Goal: Task Accomplishment & Management: Use online tool/utility

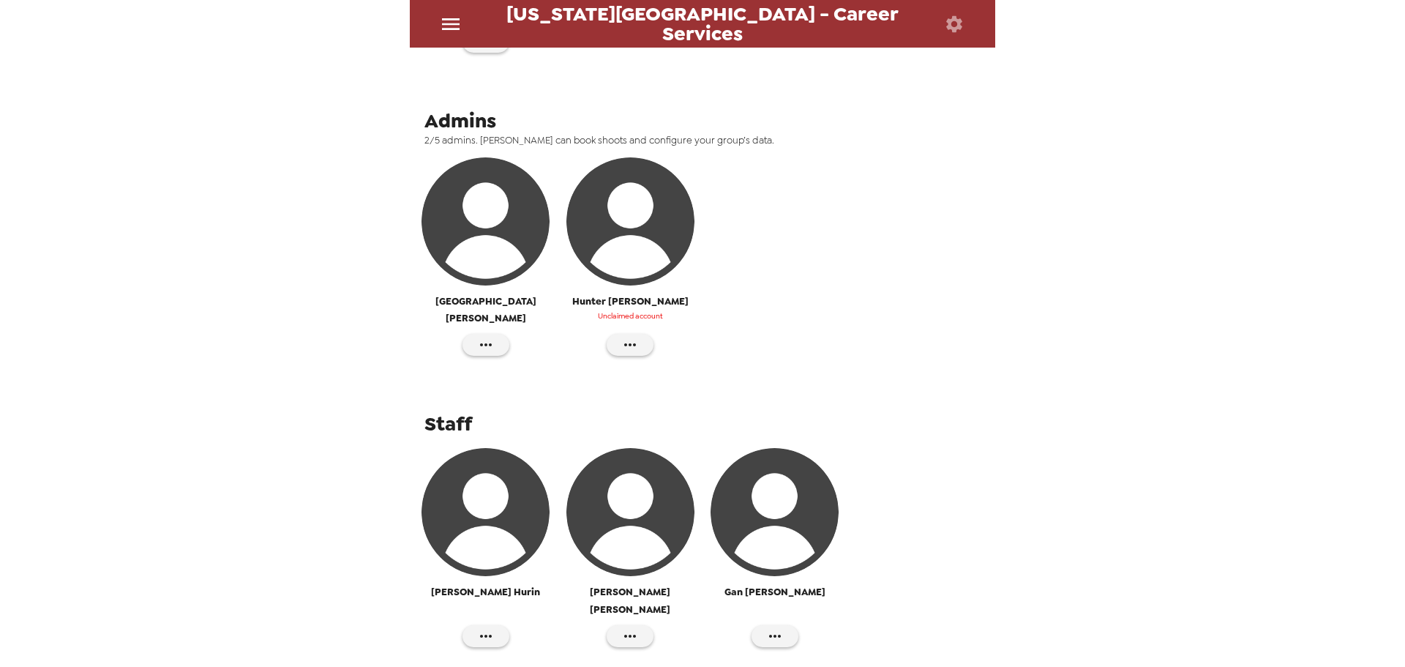
scroll to position [479, 0]
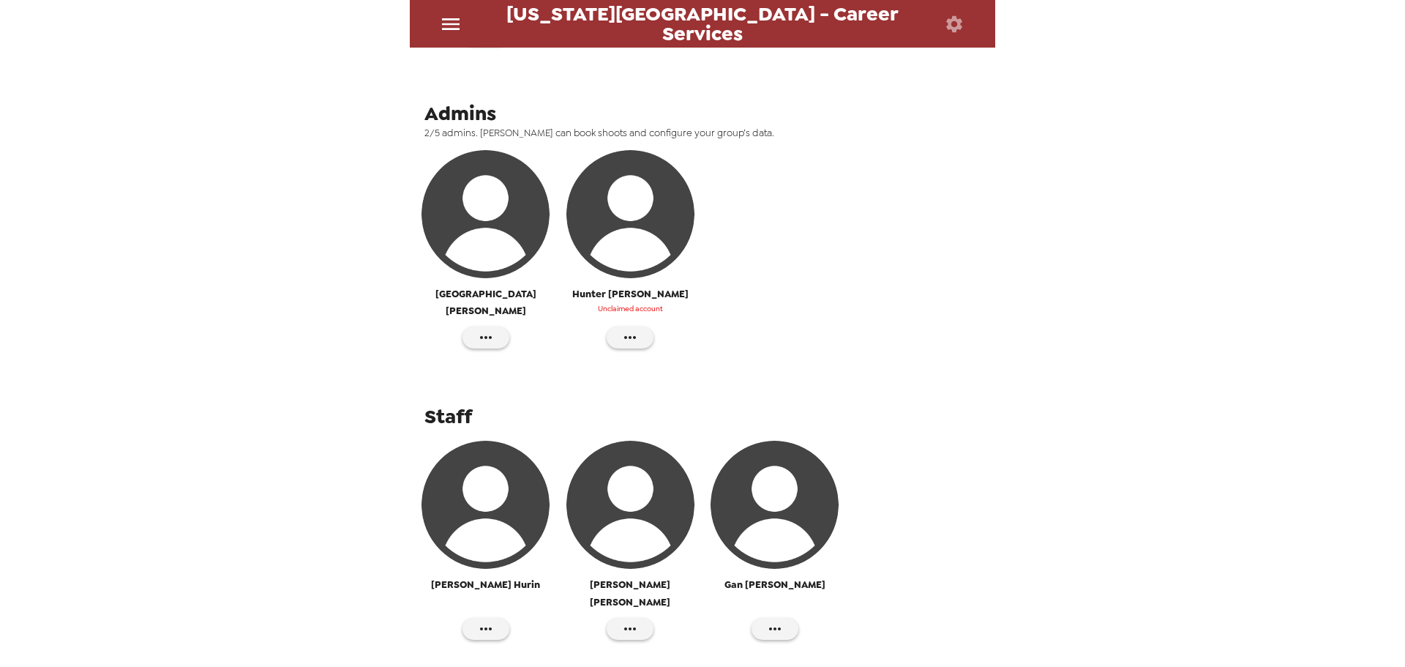
click at [441, 32] on icon "menu" at bounding box center [450, 23] width 23 height 23
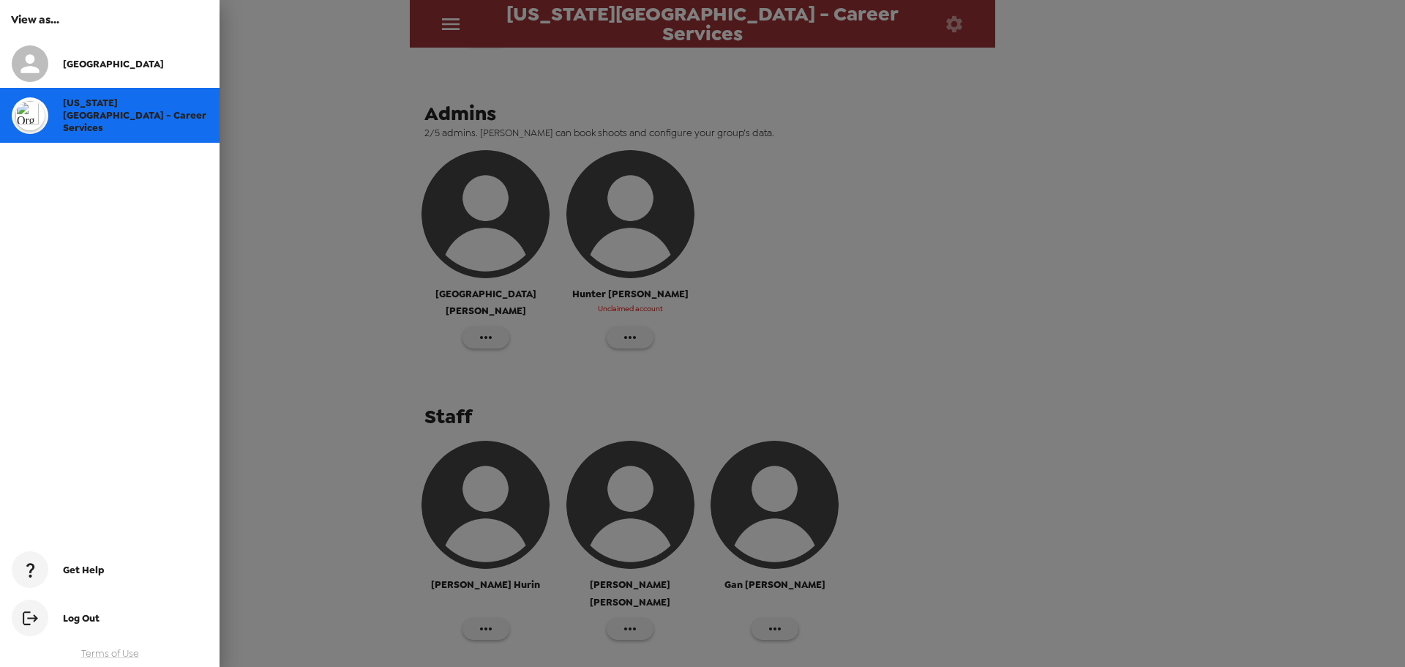
click at [110, 121] on span "[US_STATE][GEOGRAPHIC_DATA] - Career Services" at bounding box center [134, 115] width 143 height 37
drag, startPoint x: 95, startPoint y: 113, endPoint x: 91, endPoint y: 95, distance: 17.9
click at [94, 105] on span "[US_STATE][GEOGRAPHIC_DATA] - Career Services" at bounding box center [134, 115] width 143 height 37
click at [487, 496] on div at bounding box center [702, 333] width 1405 height 667
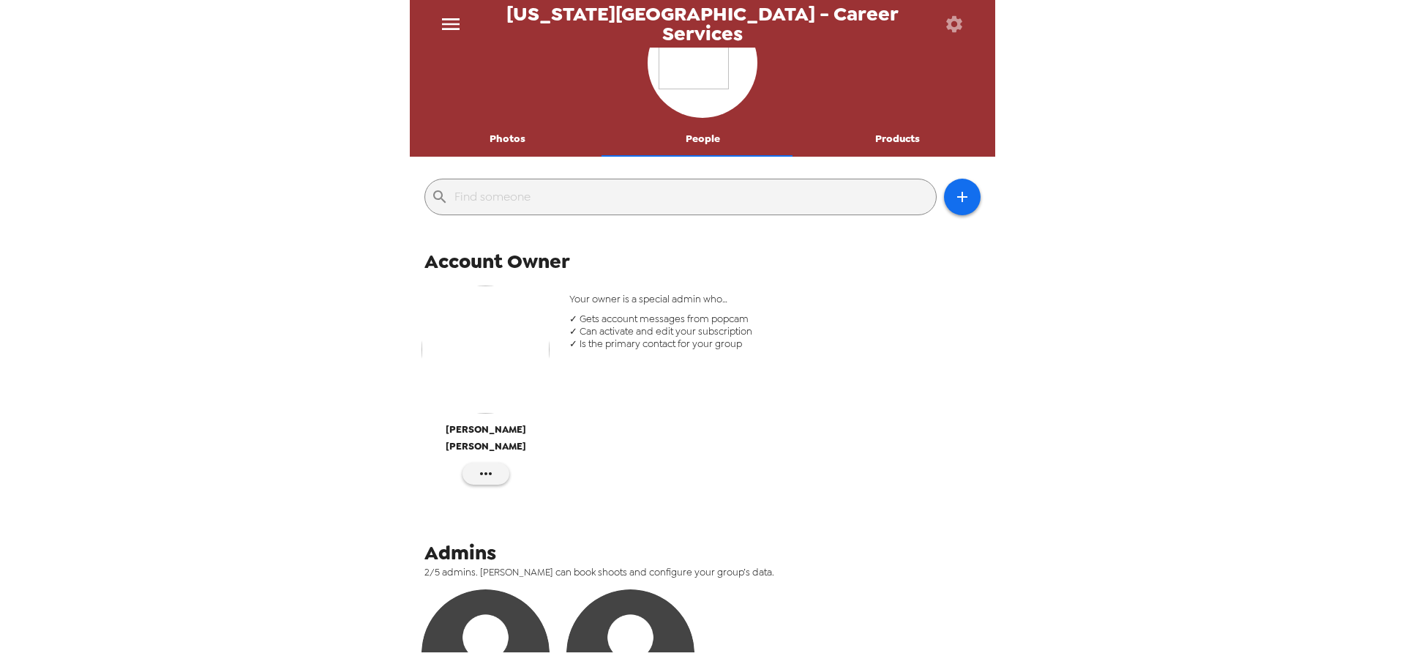
scroll to position [0, 0]
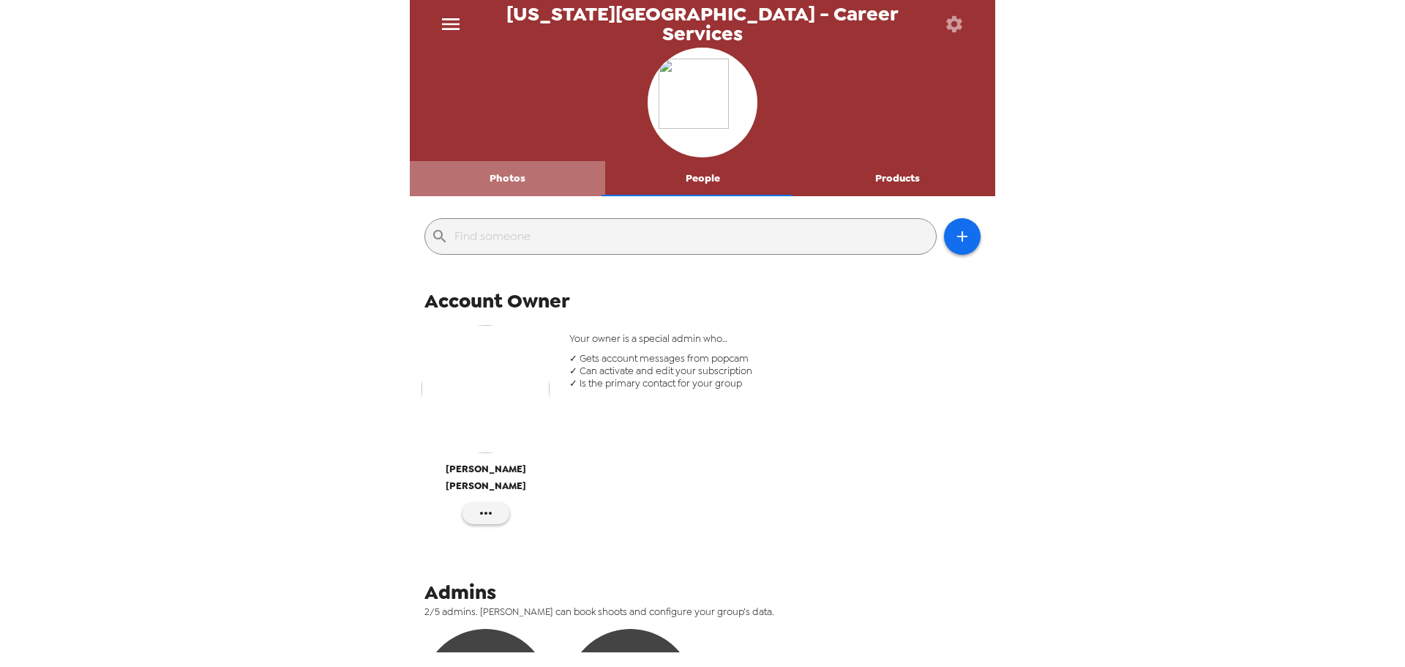
click at [509, 184] on button "Photos" at bounding box center [507, 178] width 195 height 35
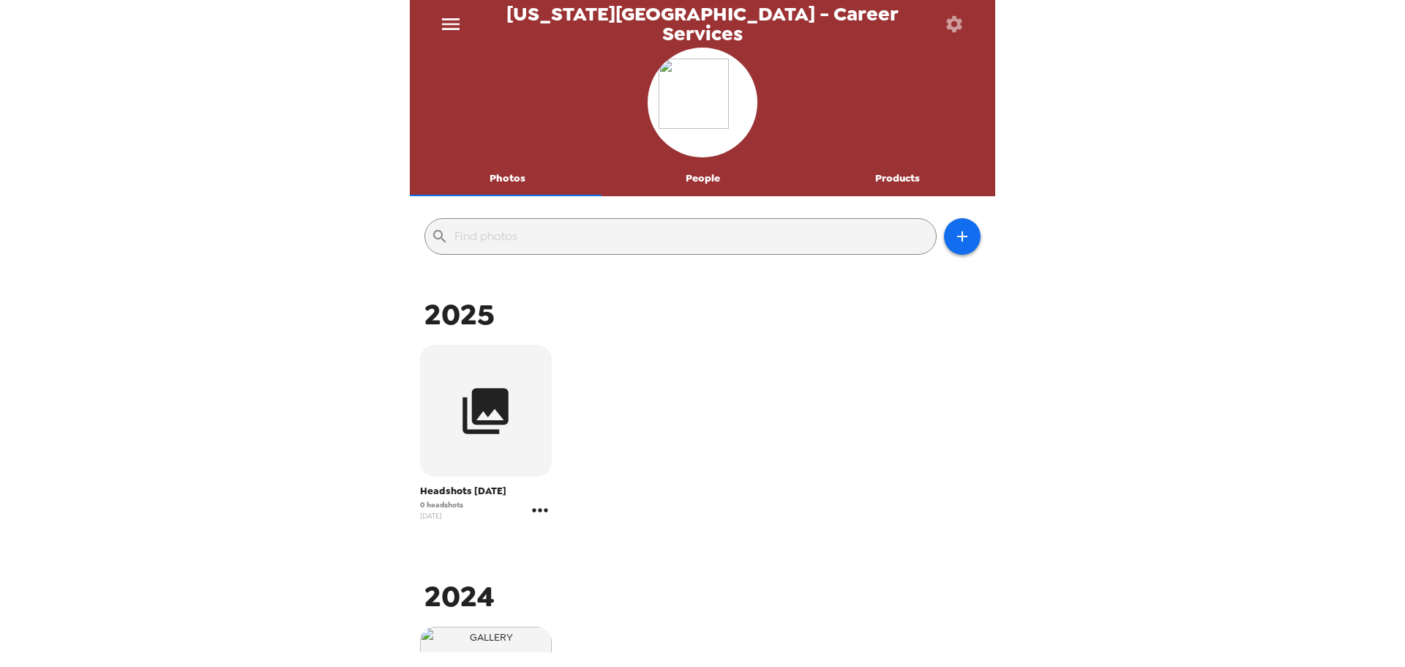
click at [535, 515] on icon "gallery menu" at bounding box center [539, 509] width 23 height 23
click at [583, 545] on span "Edit Shoot" at bounding box center [625, 541] width 121 height 18
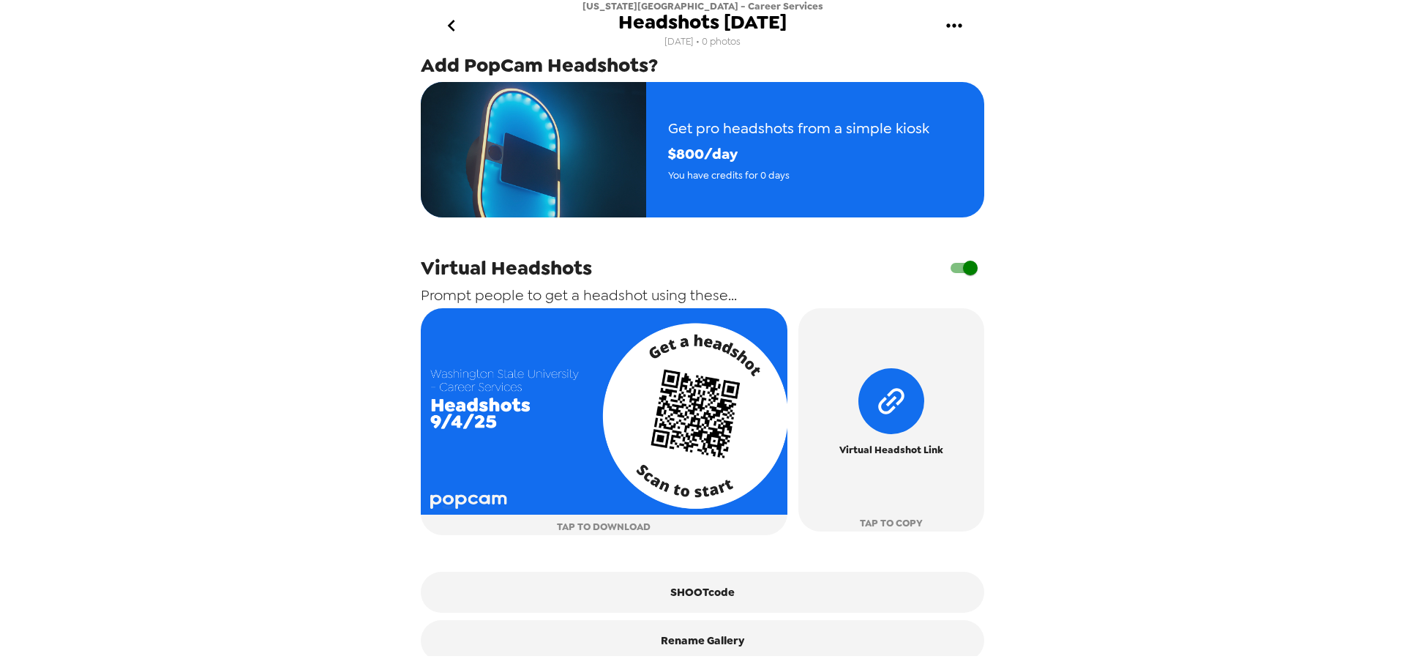
scroll to position [318, 0]
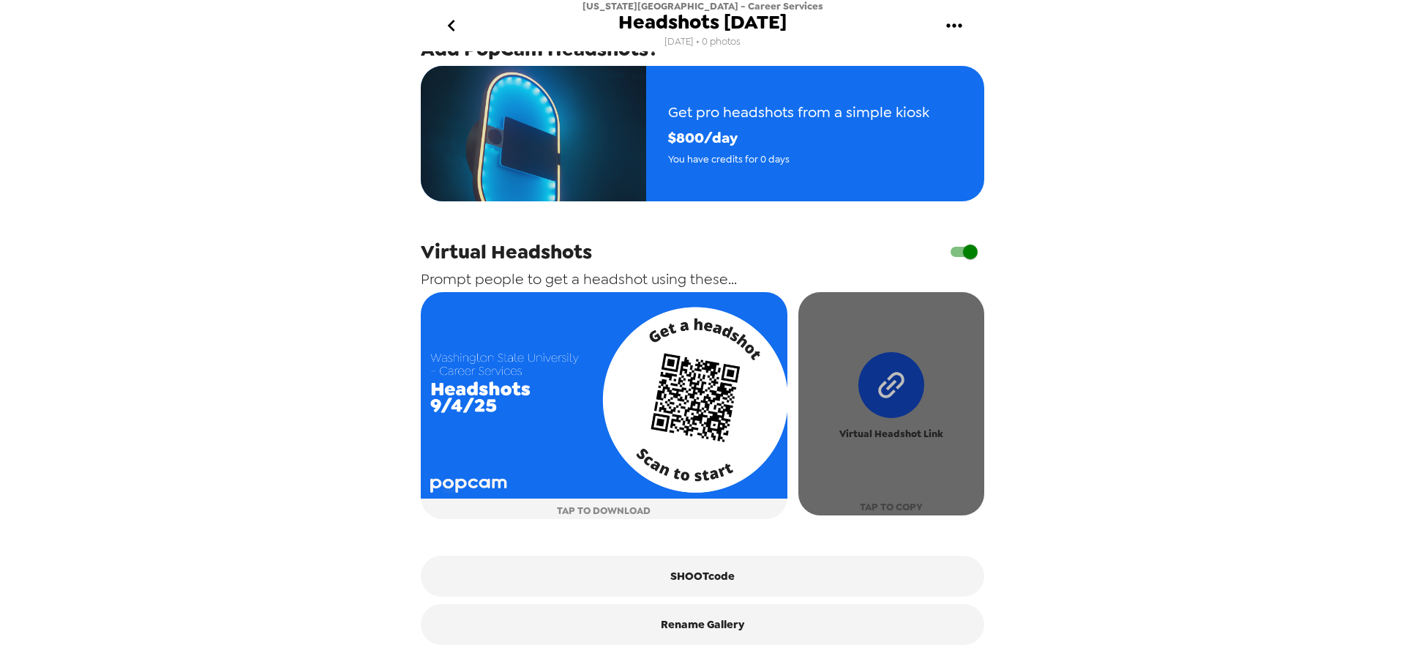
click at [896, 387] on icon "button" at bounding box center [891, 385] width 93 height 93
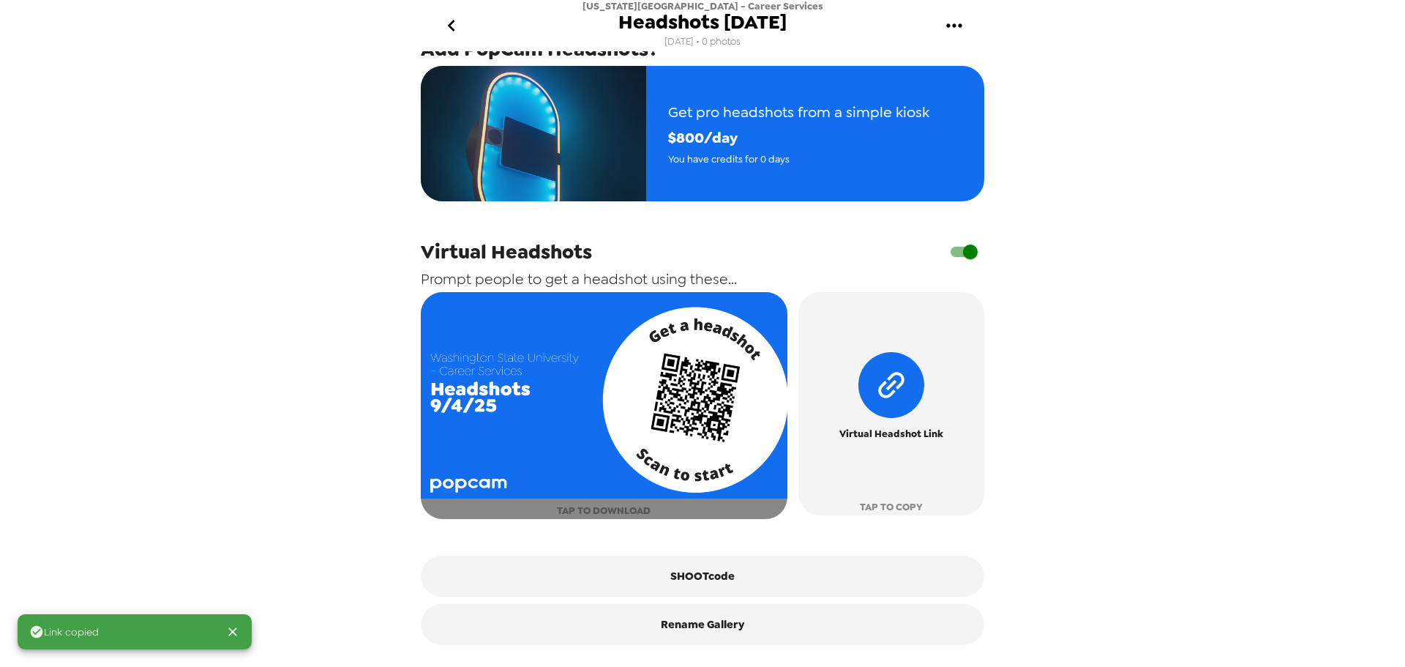
click at [599, 506] on span "TAP TO DOWNLOAD" at bounding box center [604, 510] width 94 height 17
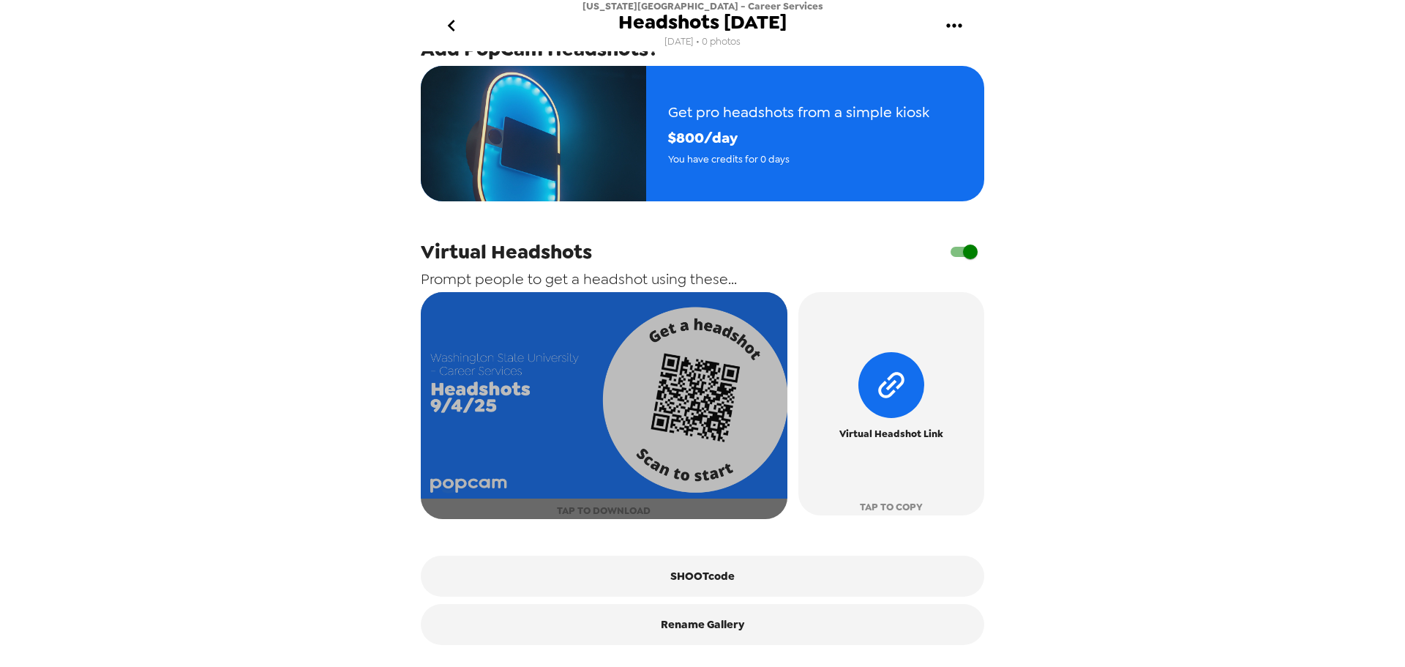
click at [689, 475] on img "button" at bounding box center [604, 395] width 367 height 206
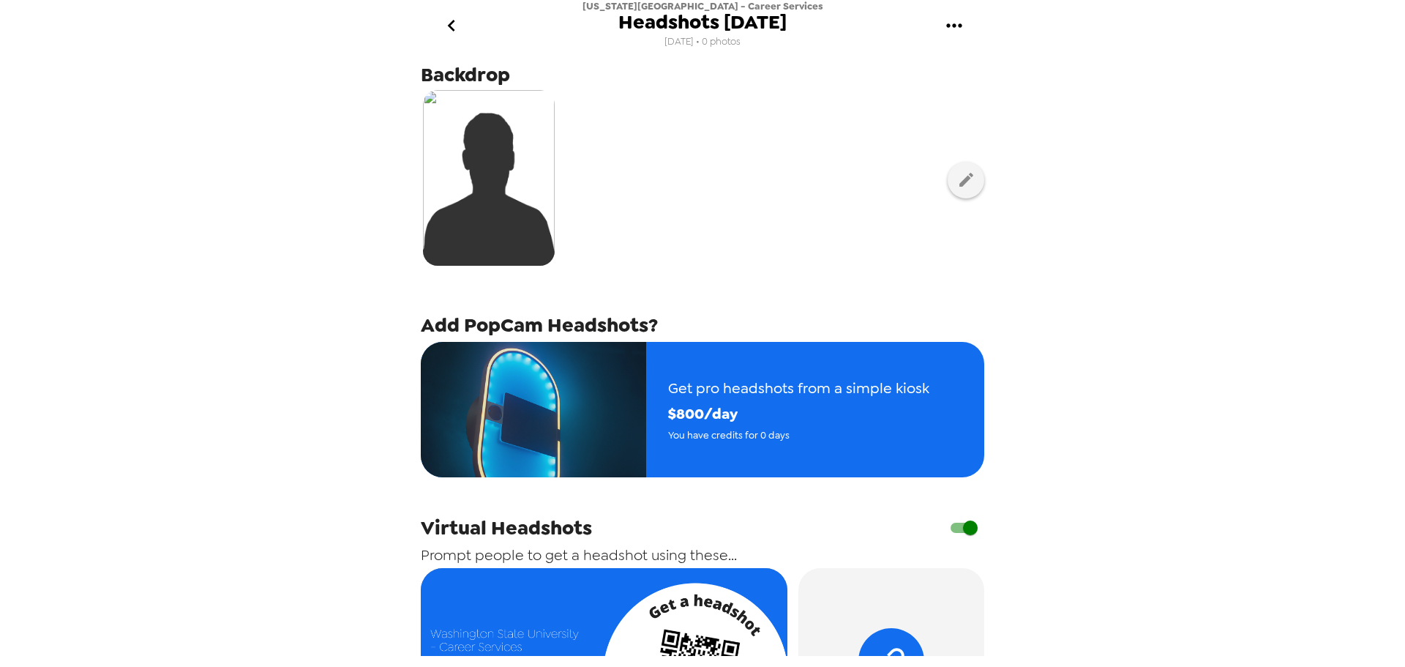
scroll to position [25, 0]
